Goal: Task Accomplishment & Management: Manage account settings

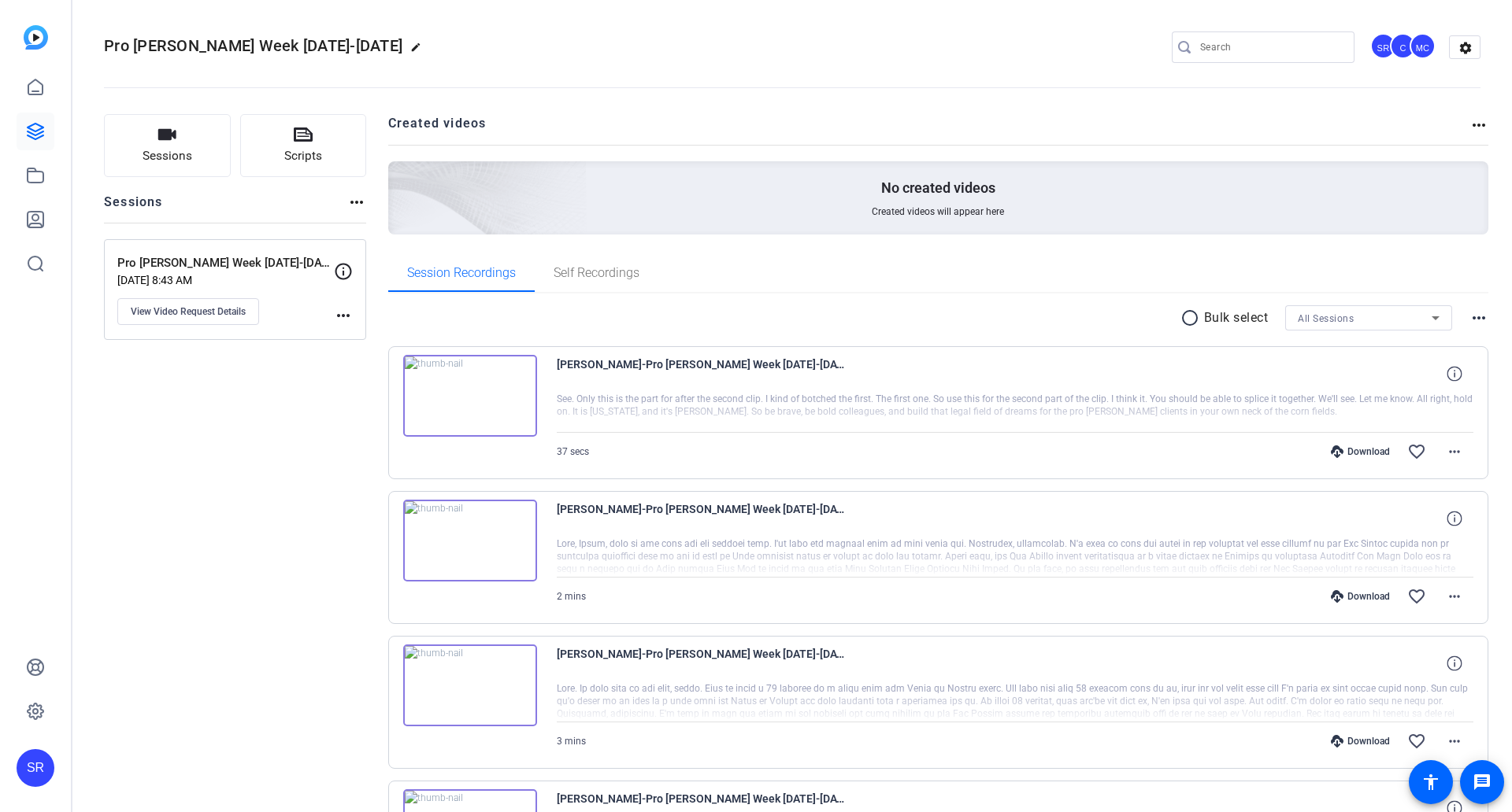
scroll to position [146, 0]
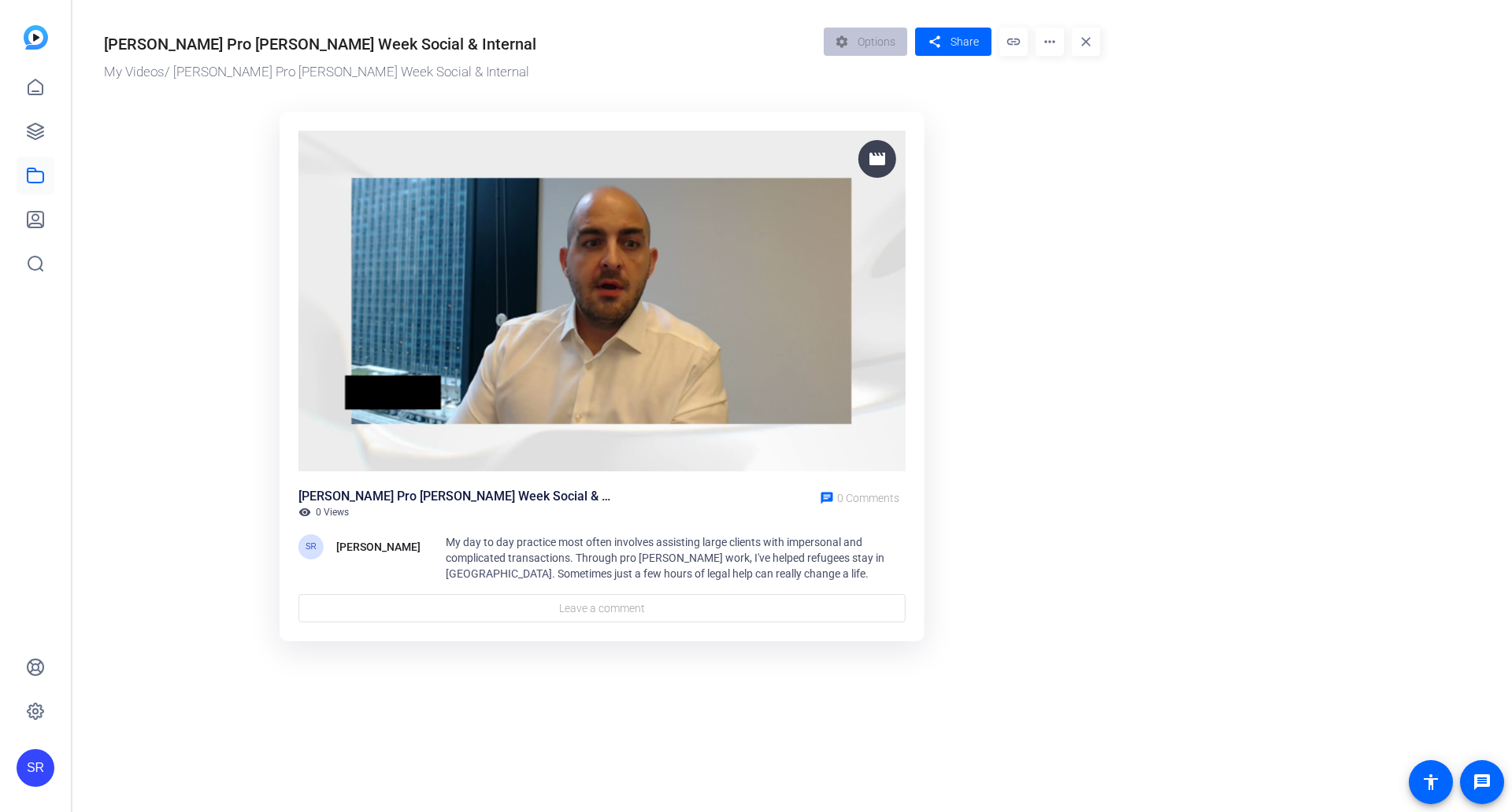
click at [575, 546] on span "My day to day practice most often involves assisting large clients with imperso…" at bounding box center [664, 558] width 438 height 44
click at [1042, 41] on mat-icon "more_horiz" at bounding box center [1049, 41] width 28 height 28
click at [862, 41] on div at bounding box center [756, 406] width 1512 height 812
click at [862, 41] on div "settings Options" at bounding box center [870, 41] width 92 height 28
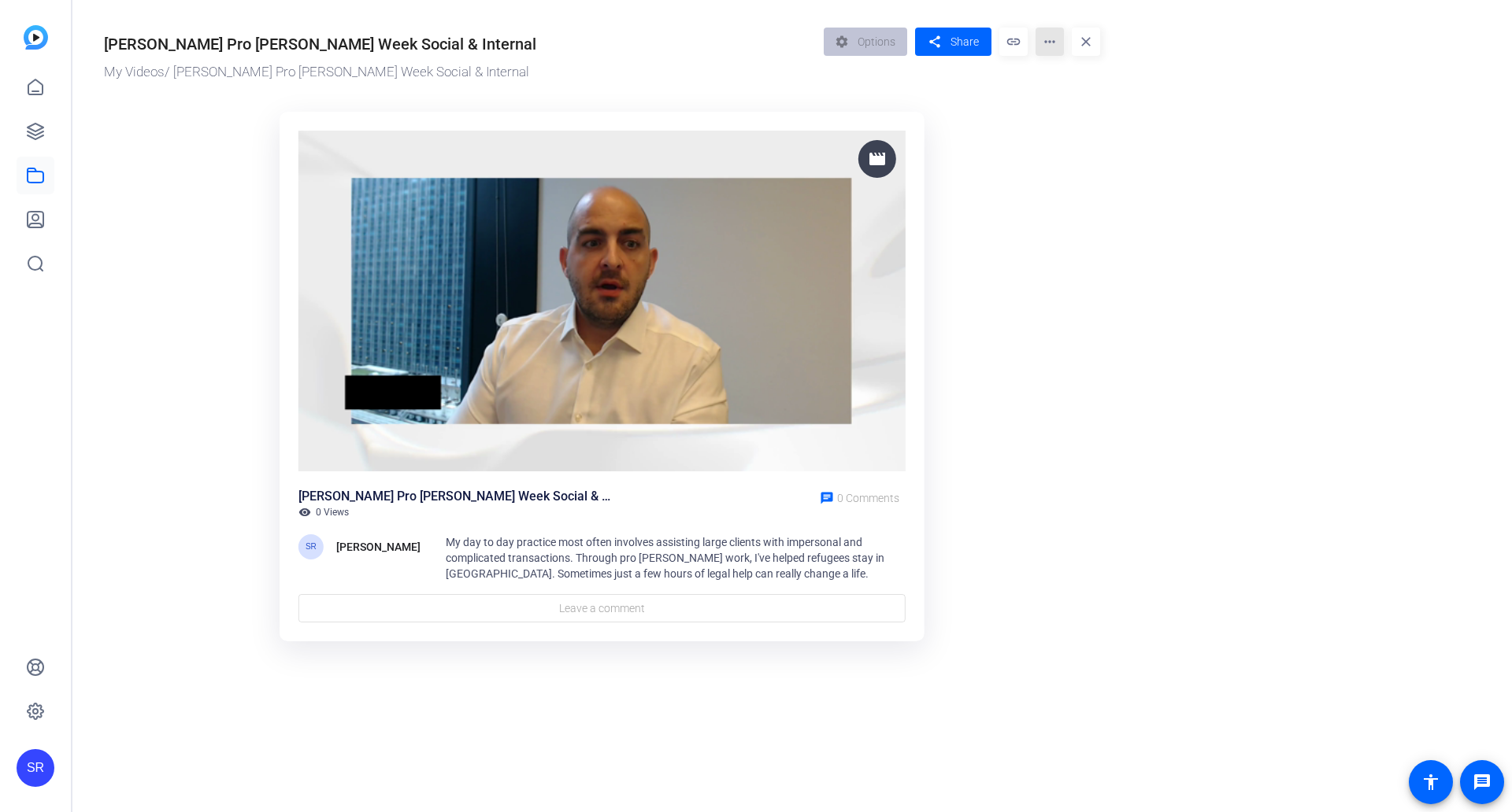
click at [1042, 40] on mat-icon "more_horiz" at bounding box center [1049, 41] width 28 height 28
drag, startPoint x: 644, startPoint y: 534, endPoint x: 635, endPoint y: 554, distance: 21.9
click at [644, 537] on div at bounding box center [756, 406] width 1512 height 812
click at [616, 585] on div "Dave Mack Pro Bono Week Social & Internal visibility 0 Views chat 0 Comments SR…" at bounding box center [602, 555] width 607 height 135
click at [862, 24] on div "Dave Mack Pro Bono Week Social & Internal My Videos / Dave Mack Pro Bono Week S…" at bounding box center [593, 333] width 1043 height 665
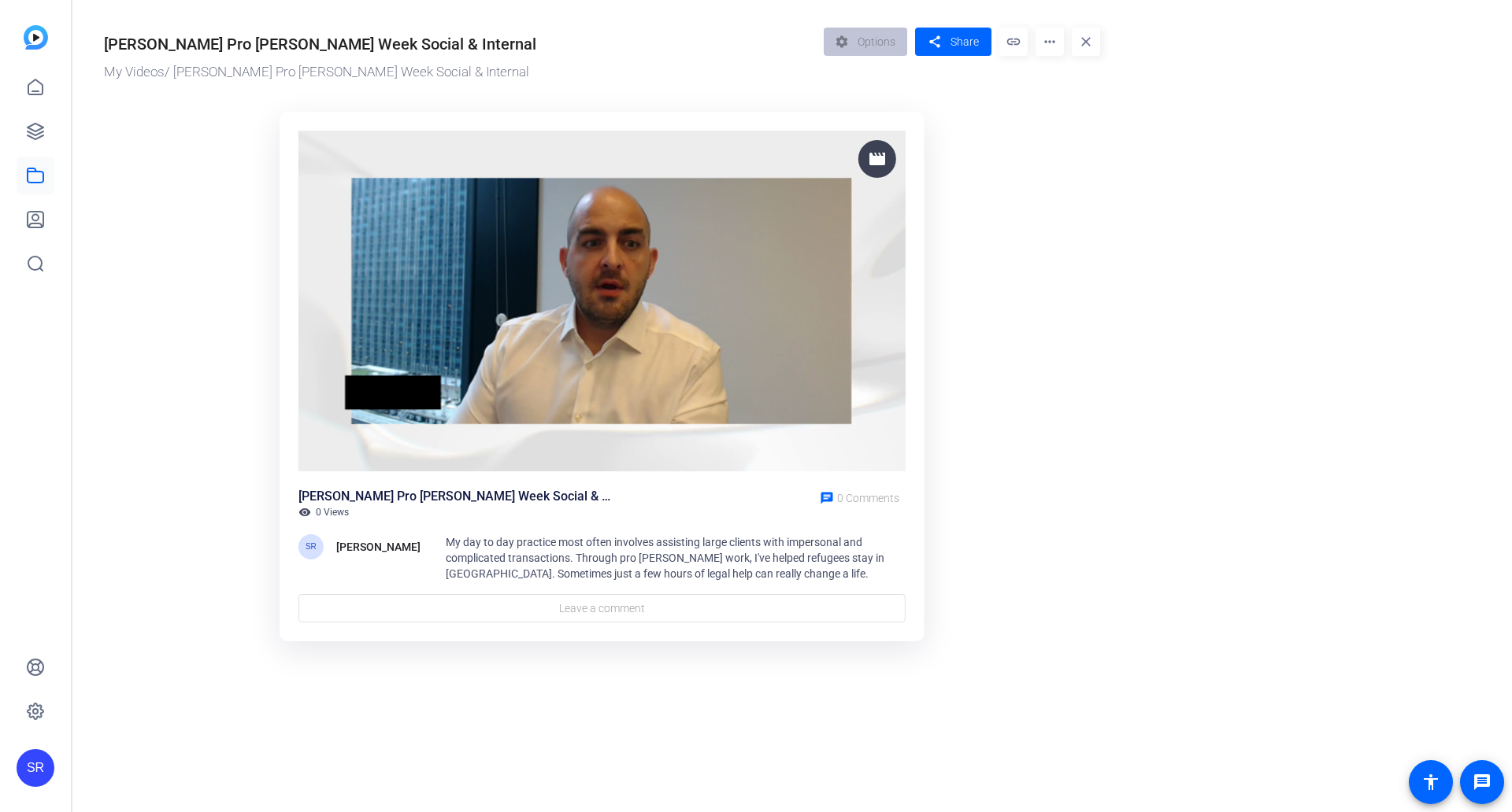
click at [1009, 36] on mat-icon "link" at bounding box center [1013, 41] width 28 height 28
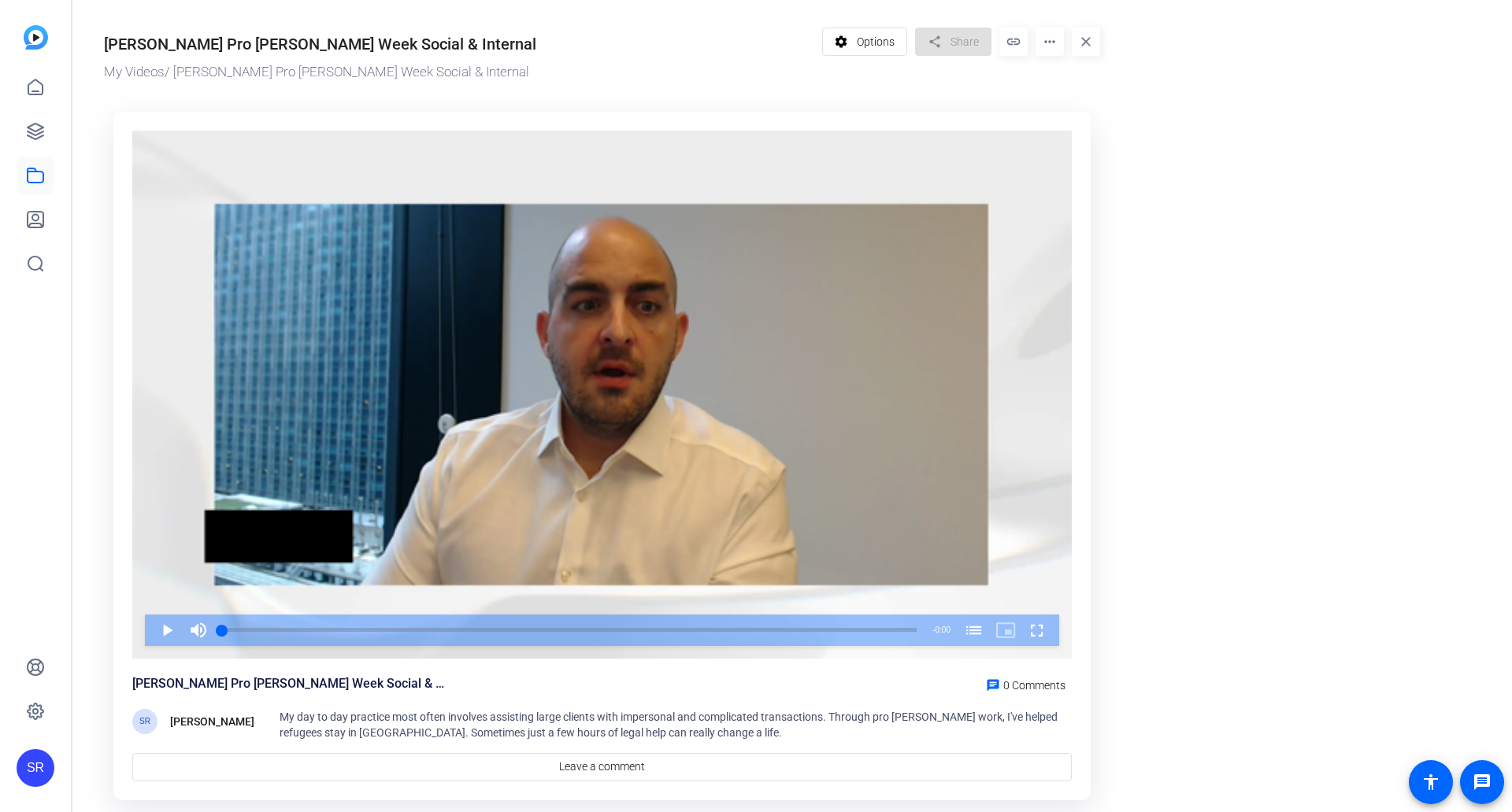
click at [435, 372] on div "Video Player" at bounding box center [601, 395] width 939 height 528
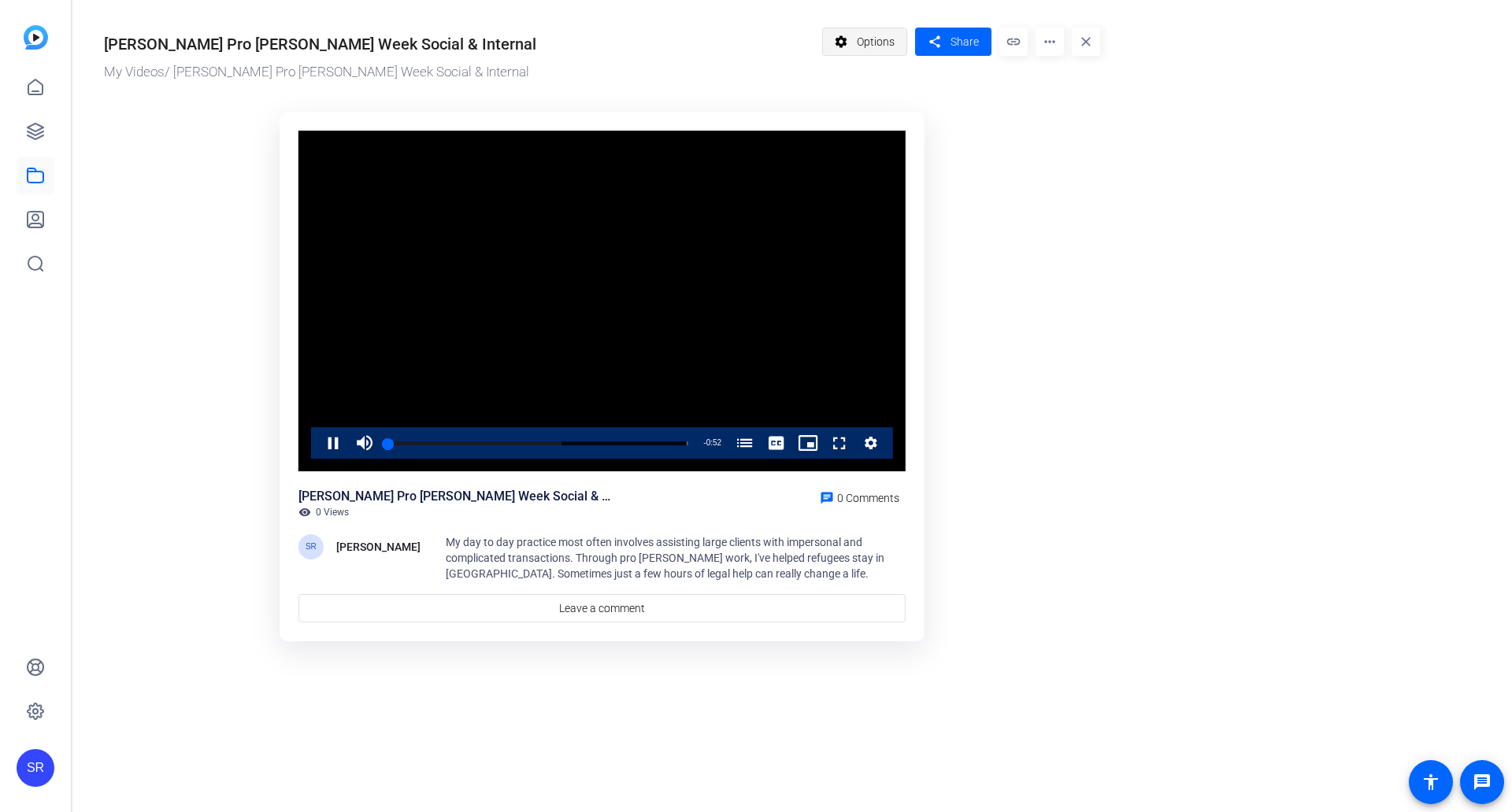
click at [856, 47] on span at bounding box center [865, 41] width 84 height 38
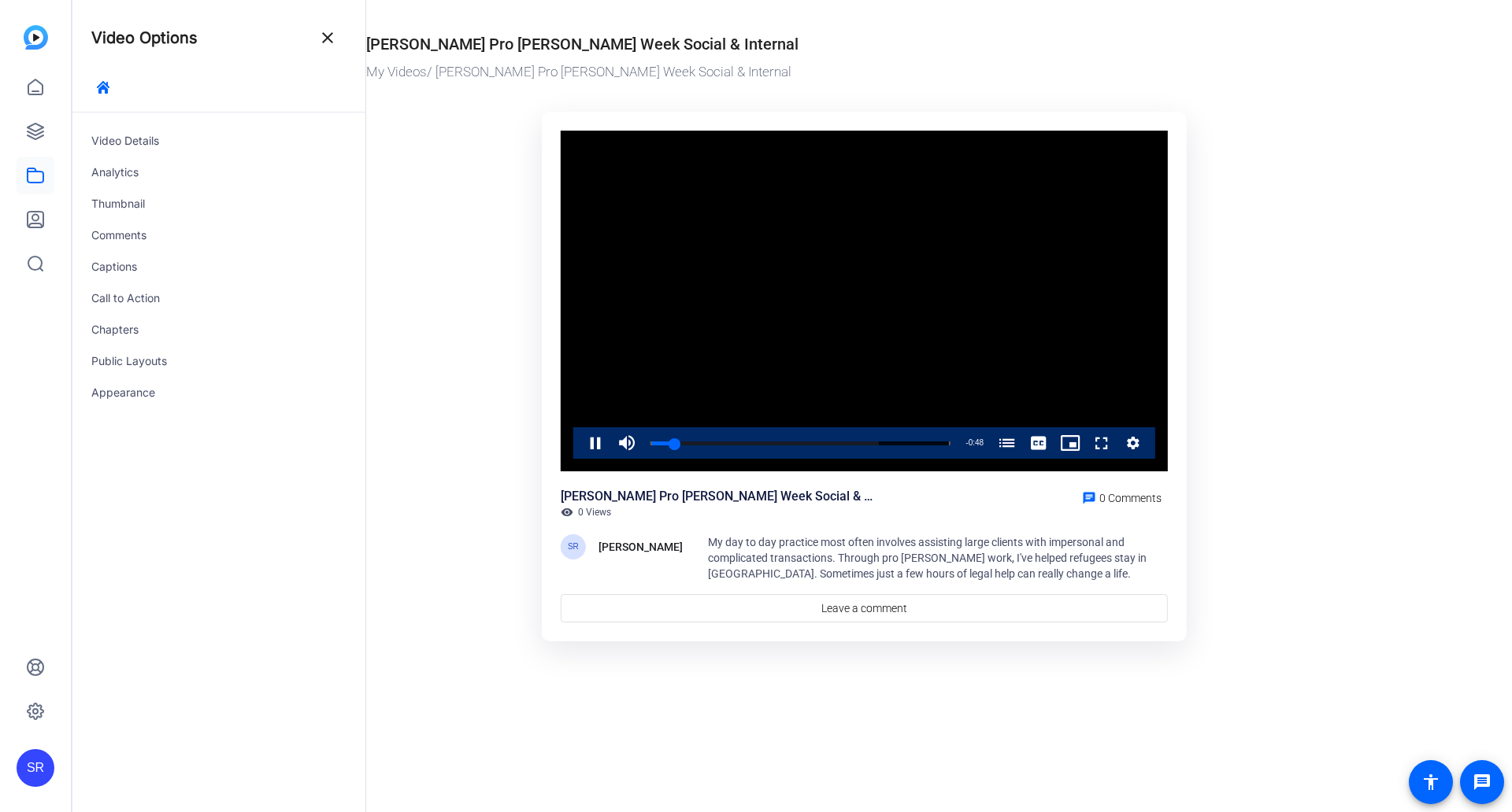
click at [1006, 321] on video "Video Player" at bounding box center [864, 302] width 607 height 341
click at [176, 249] on div "Comments" at bounding box center [218, 236] width 293 height 32
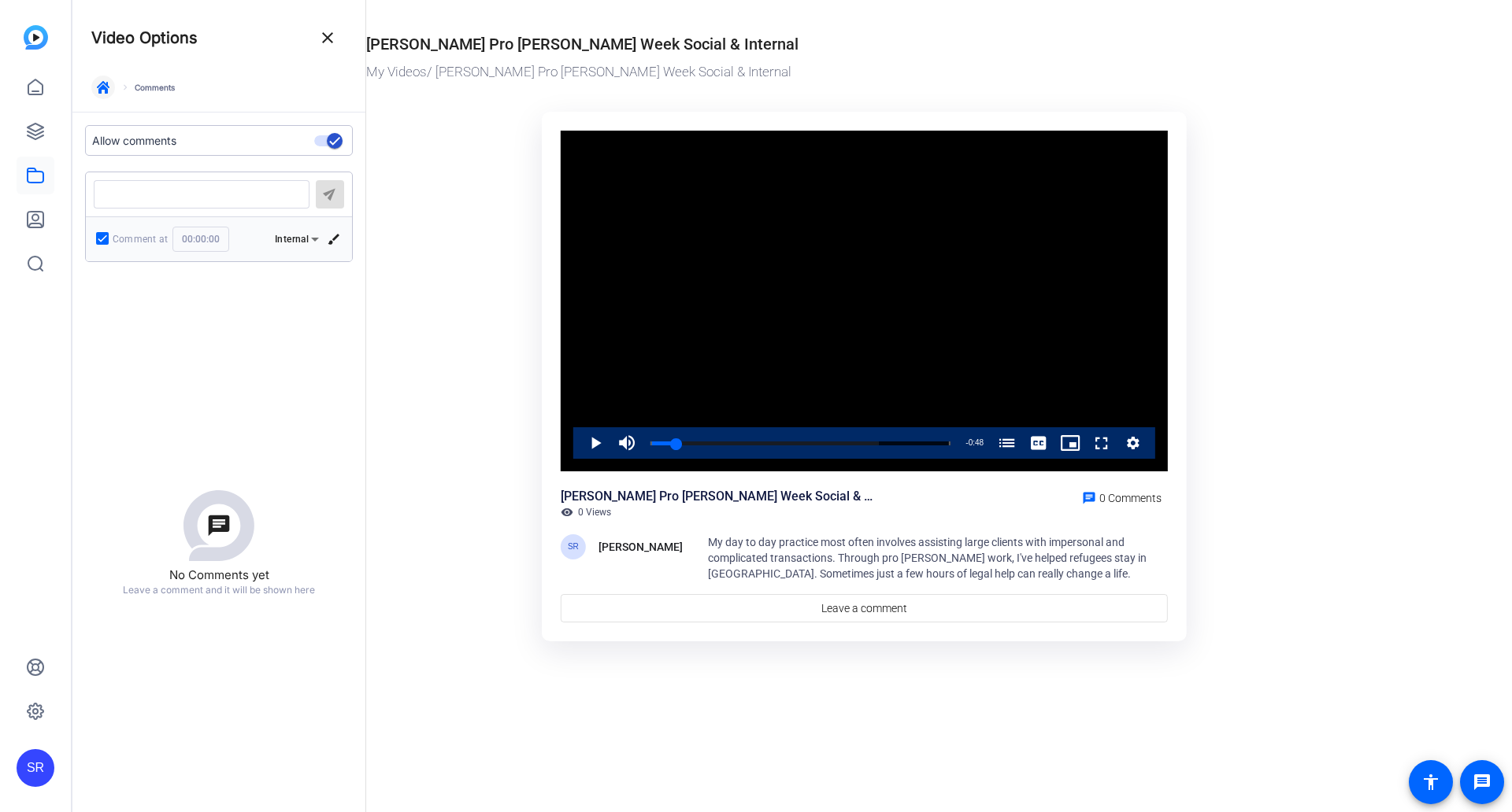
click at [107, 91] on icon "button" at bounding box center [103, 87] width 12 height 12
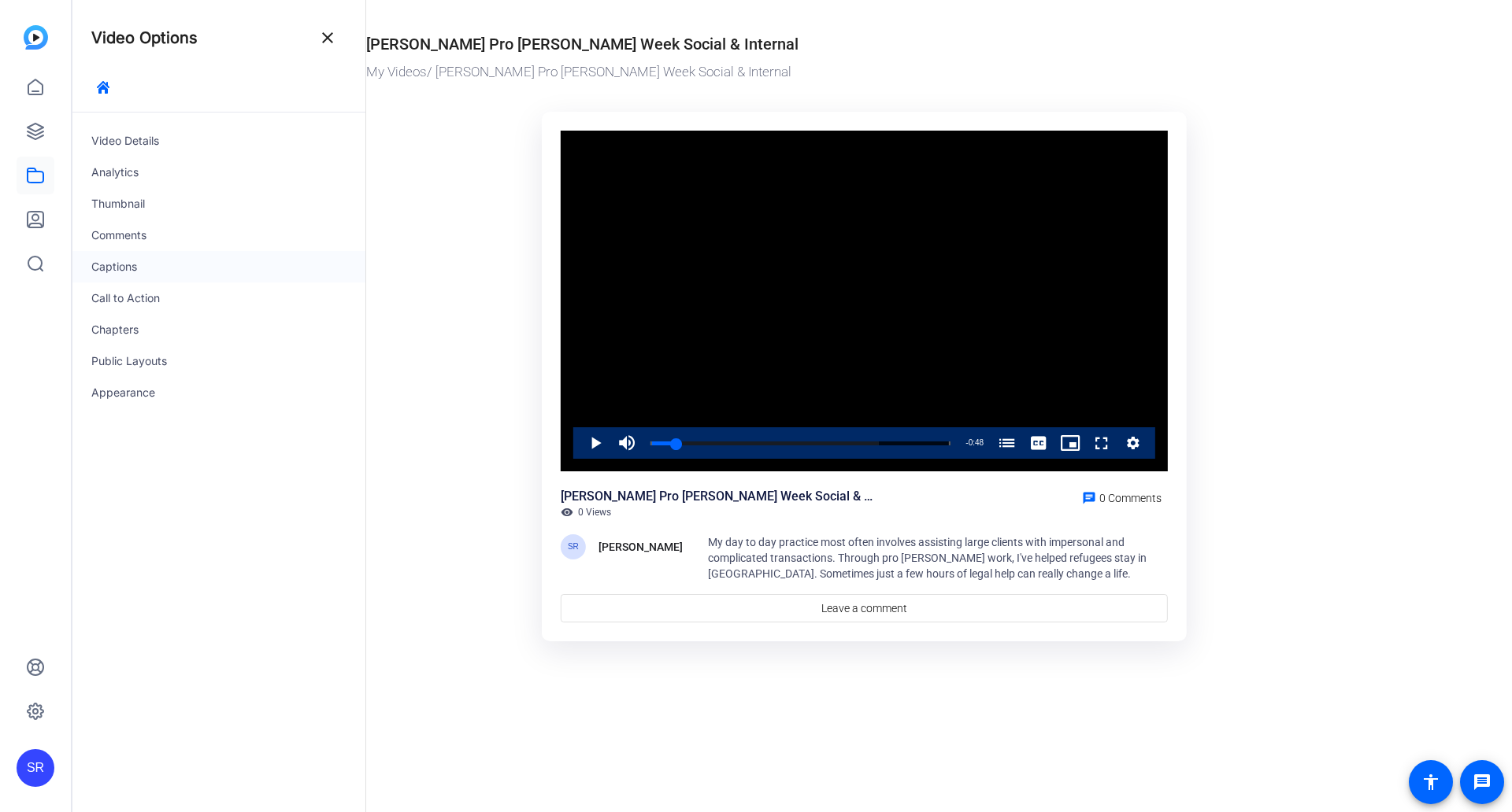
click at [118, 258] on div "Captions" at bounding box center [218, 267] width 293 height 32
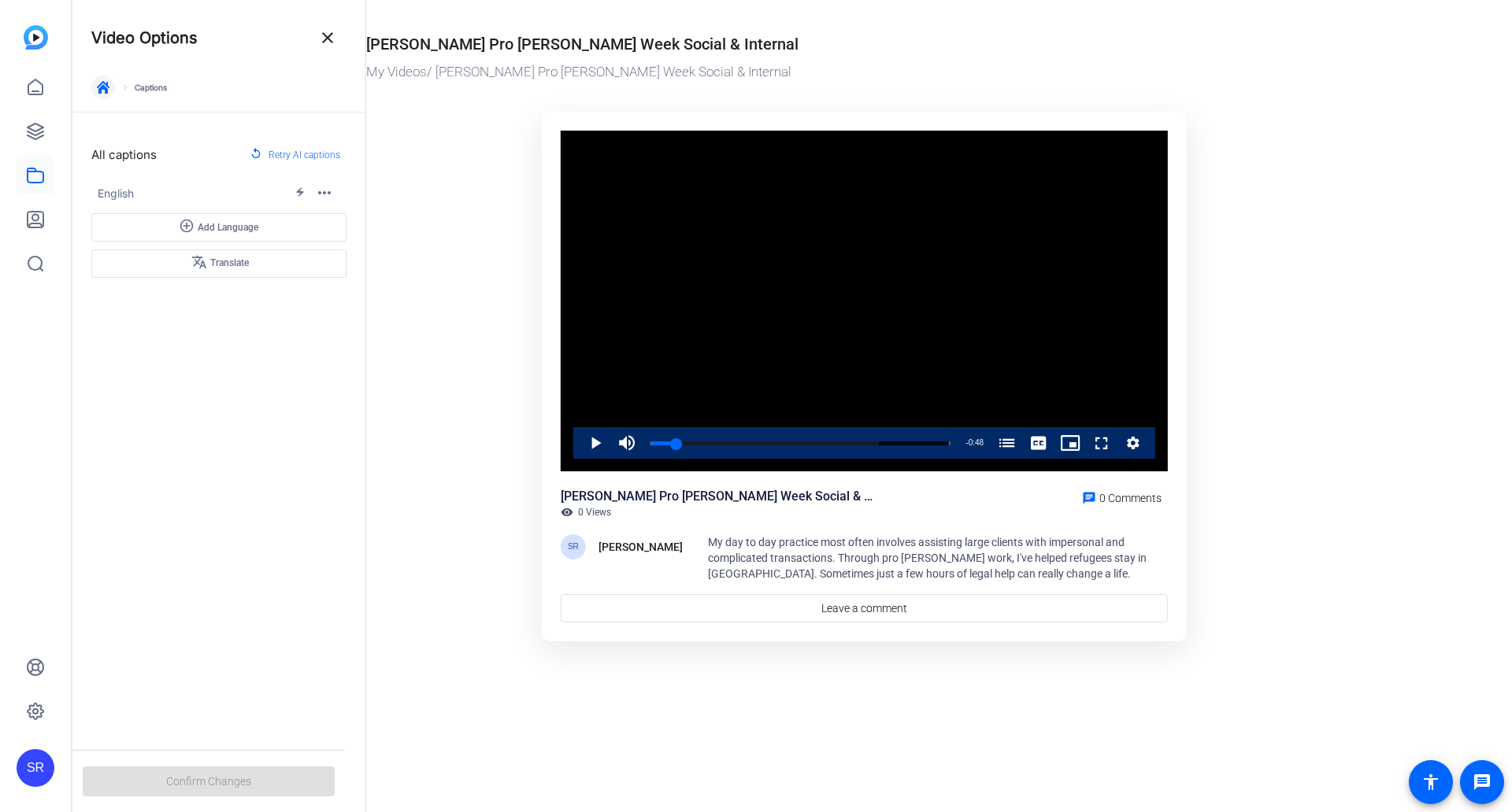
click at [106, 91] on icon "button" at bounding box center [103, 87] width 12 height 12
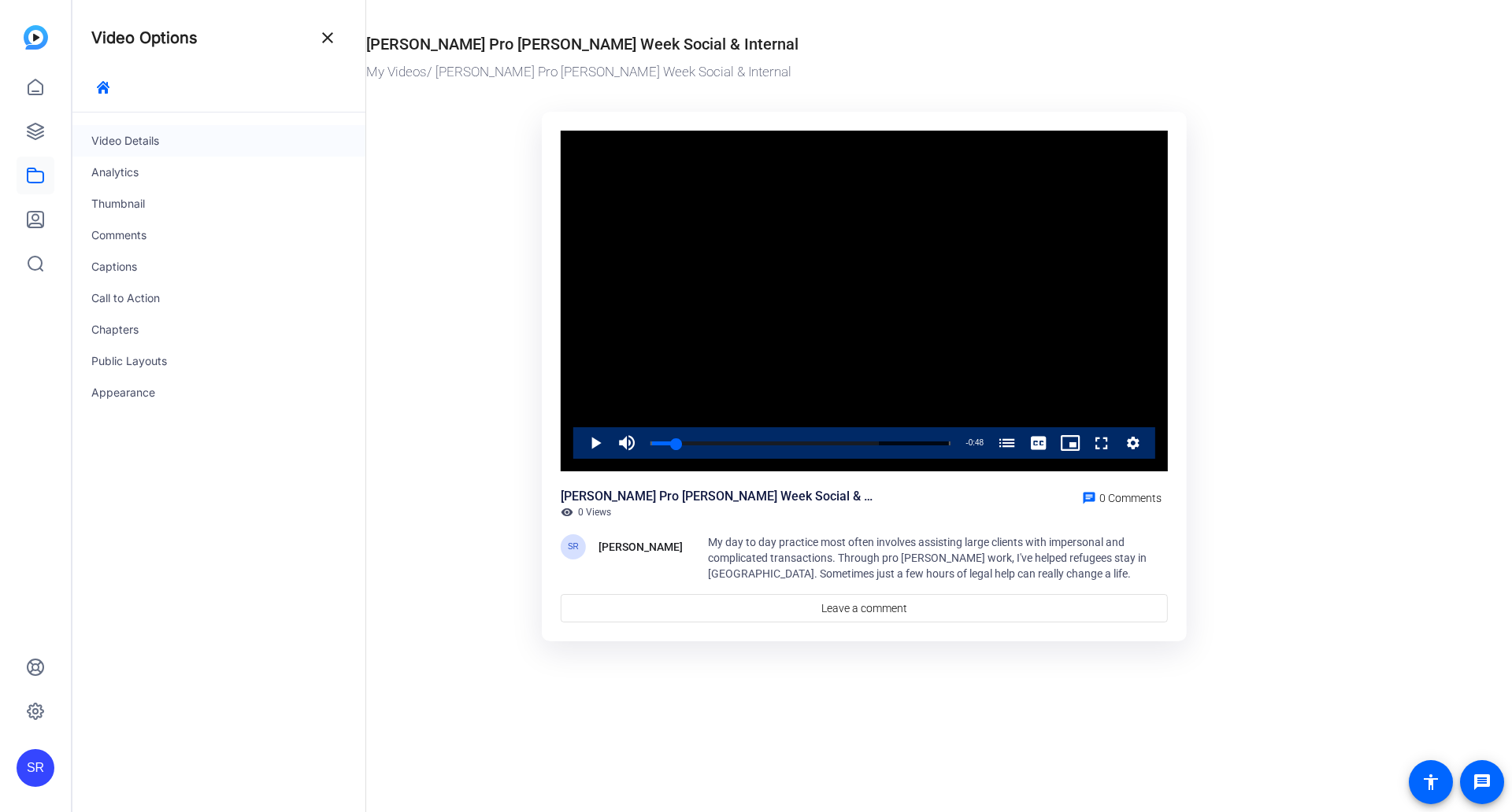
click at [152, 141] on div "Video Details" at bounding box center [218, 141] width 293 height 32
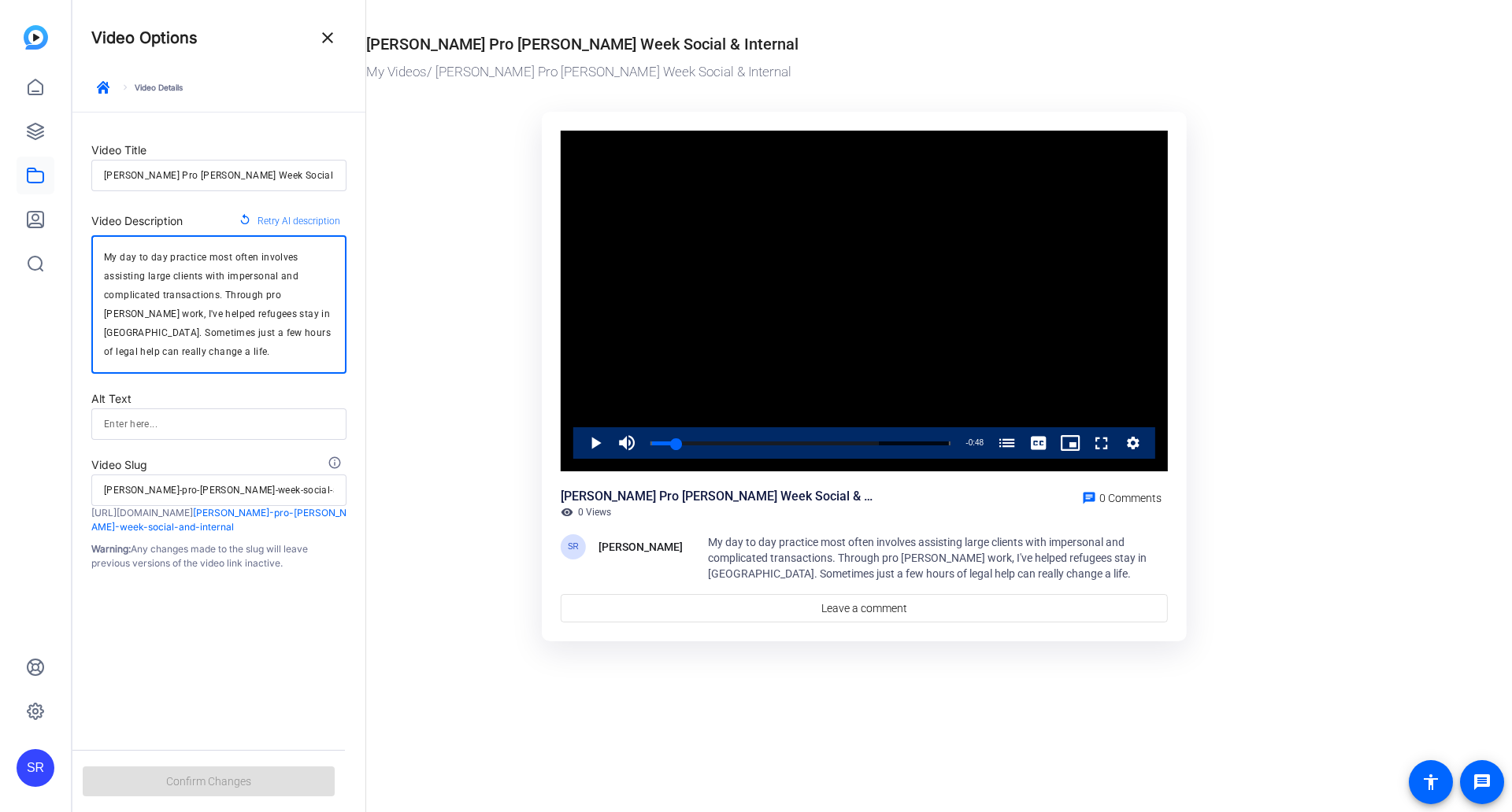
click at [161, 272] on textarea "My day to day practice most often involves assisting large clients with imperso…" at bounding box center [218, 304] width 230 height 113
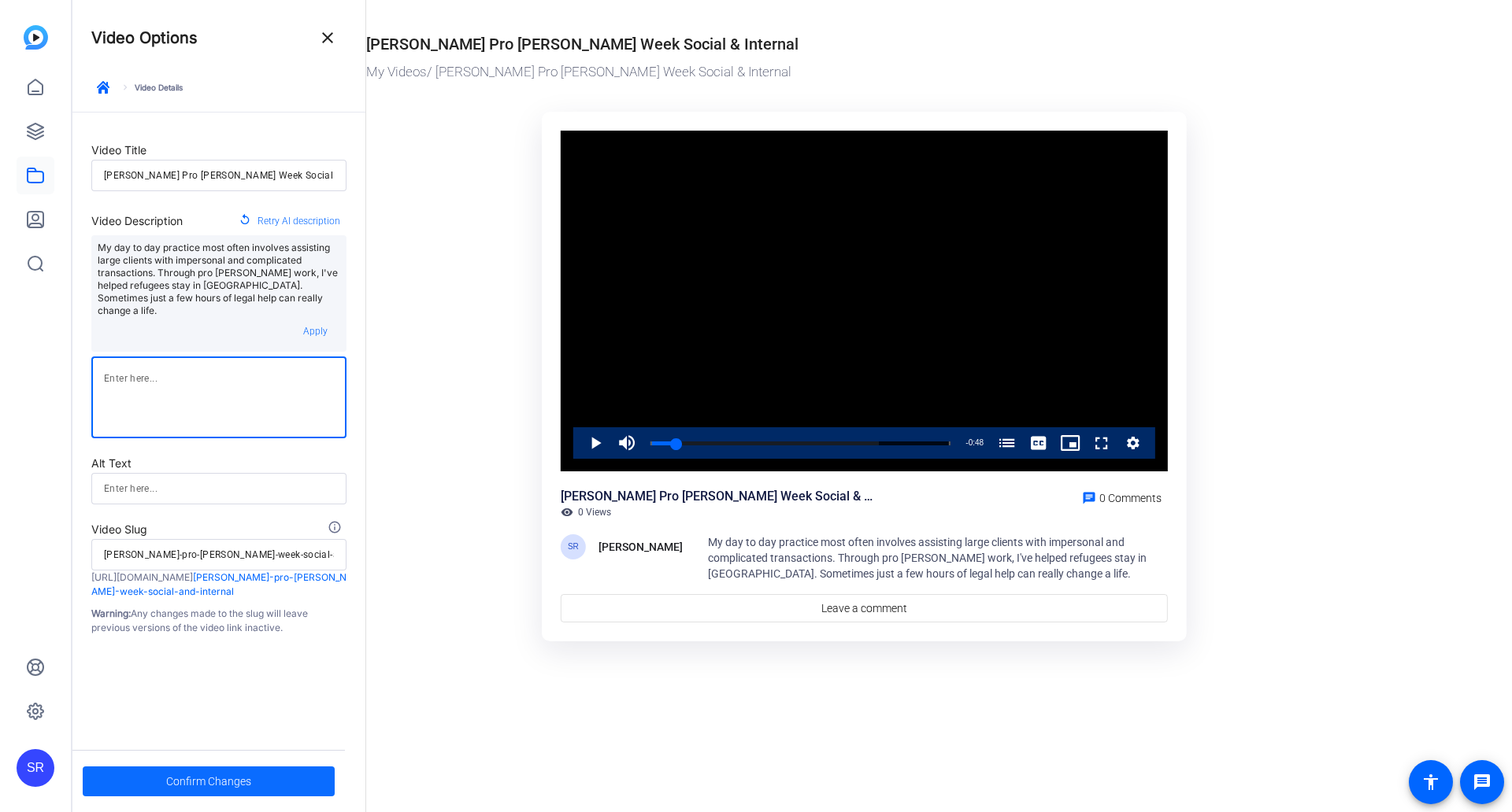
click at [235, 774] on span "Confirm Changes" at bounding box center [209, 781] width 85 height 30
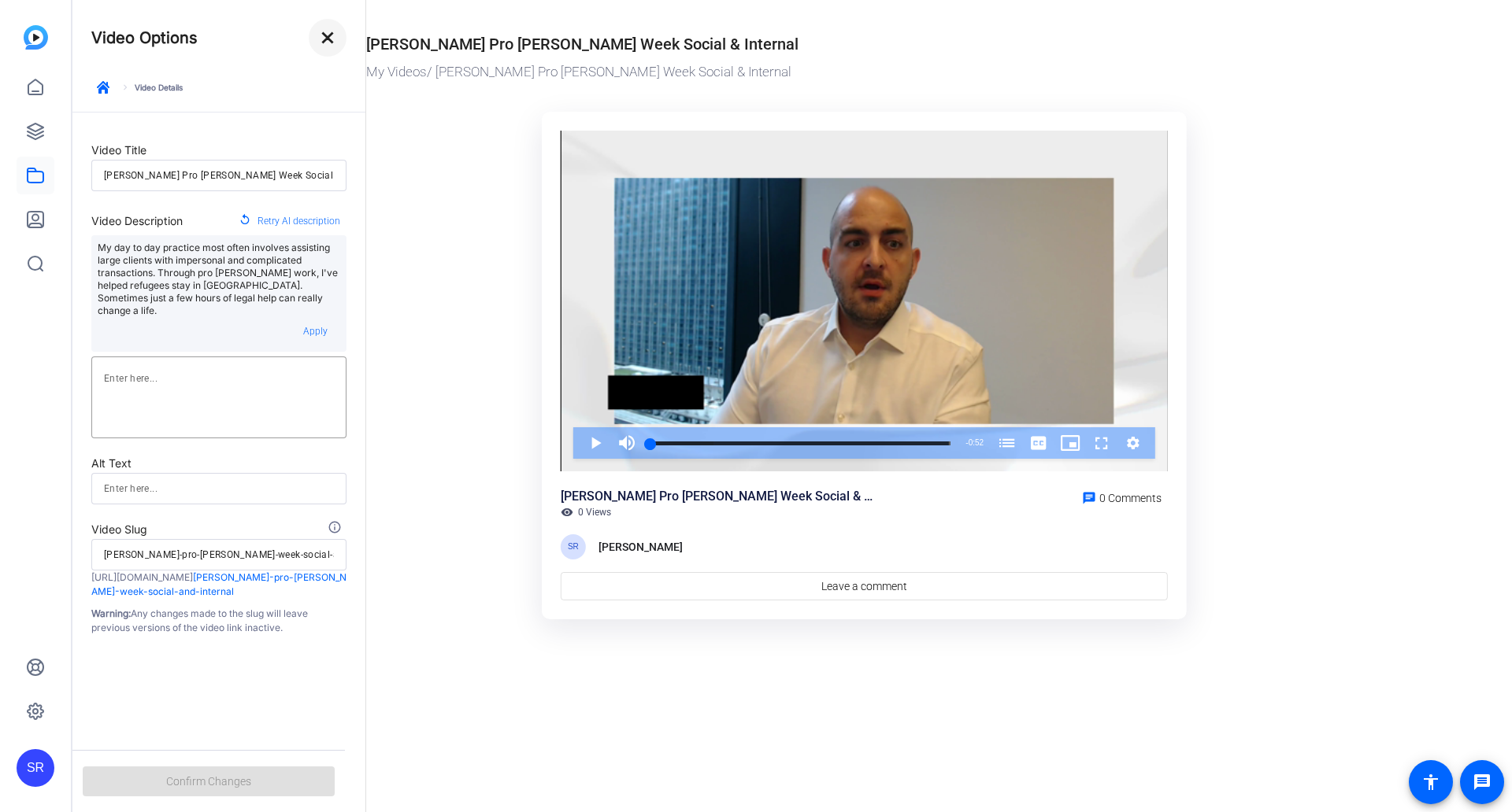
click at [334, 40] on mat-icon "close" at bounding box center [327, 37] width 18 height 18
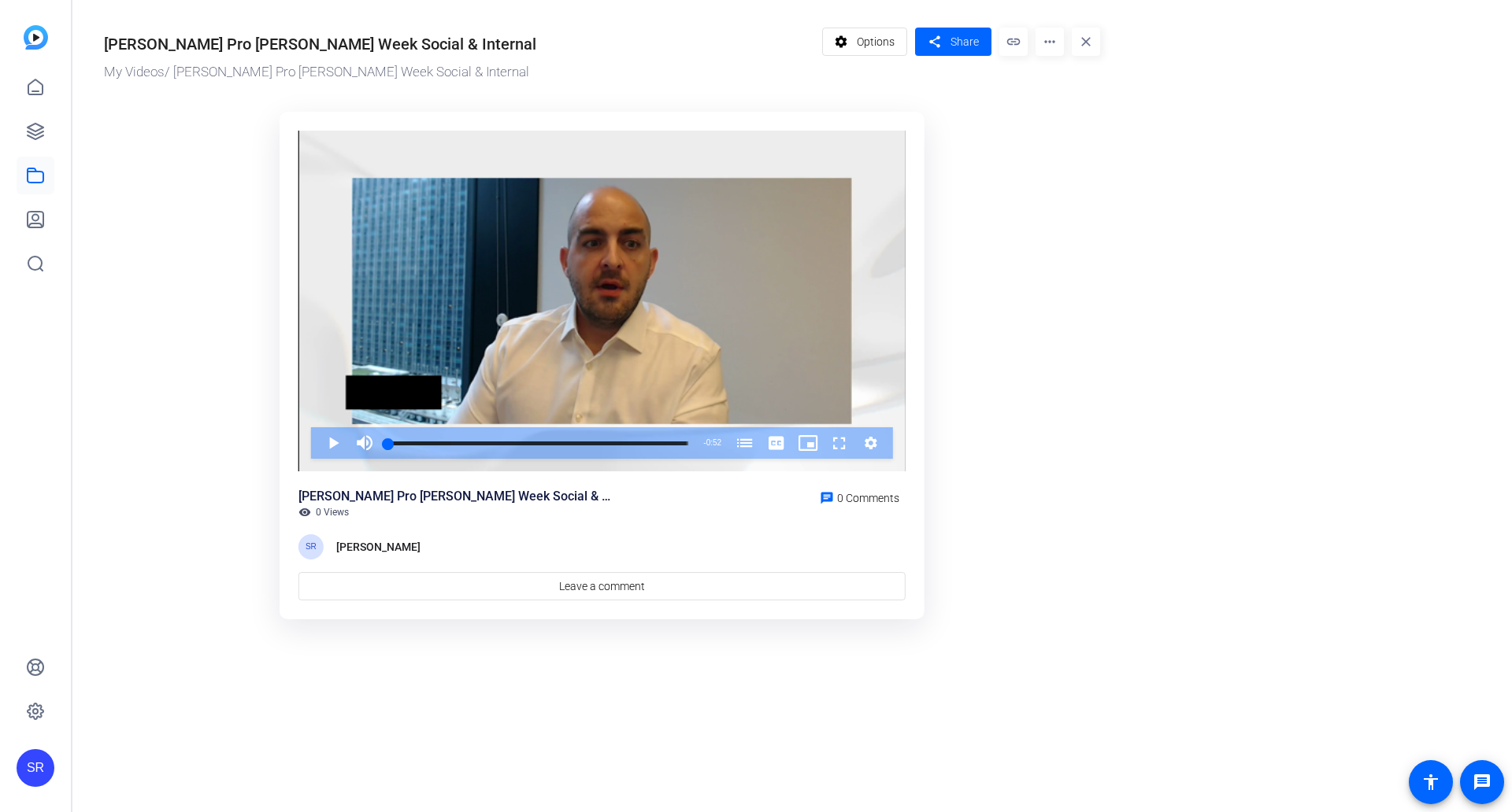
click at [1010, 41] on mat-icon "link" at bounding box center [1013, 41] width 28 height 28
click at [1041, 41] on mat-icon "more_horiz" at bounding box center [1049, 41] width 28 height 28
click at [326, 448] on div at bounding box center [756, 406] width 1512 height 812
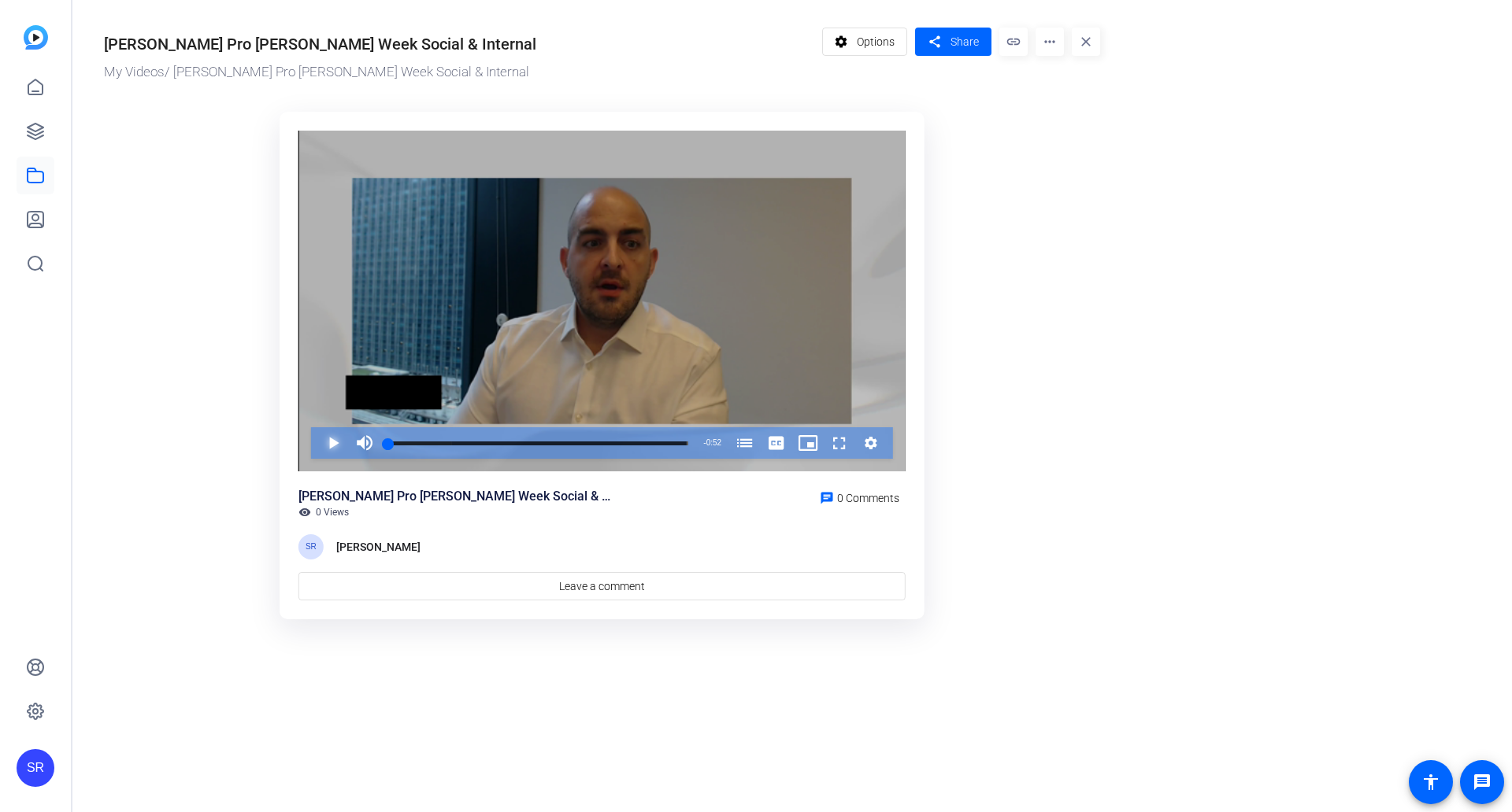
click at [318, 444] on span "Video Player" at bounding box center [318, 443] width 0 height 32
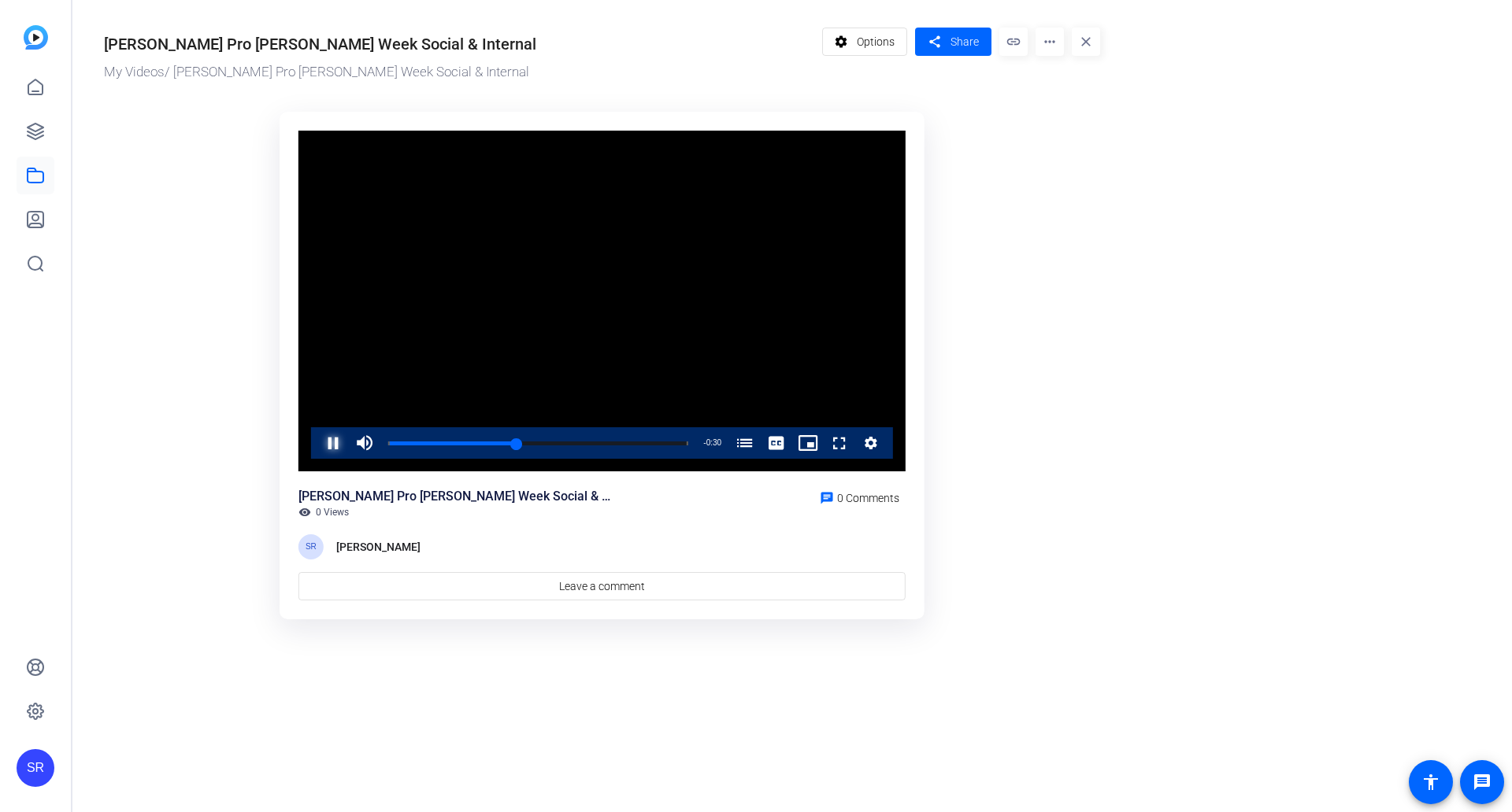
click at [318, 446] on span "Video Player" at bounding box center [318, 443] width 0 height 32
click at [1045, 39] on mat-icon "more_horiz" at bounding box center [1049, 41] width 28 height 28
click at [1080, 123] on span "Download" at bounding box center [1081, 128] width 65 height 18
